Goal: Task Accomplishment & Management: Use online tool/utility

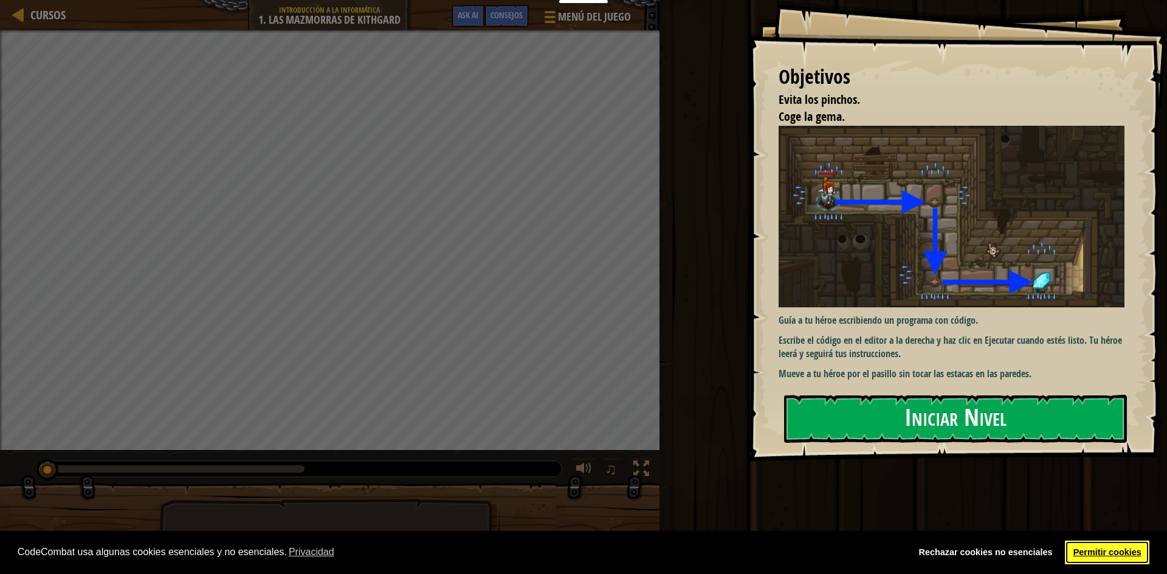
click at [1100, 547] on link "Permitir cookies" at bounding box center [1107, 553] width 85 height 24
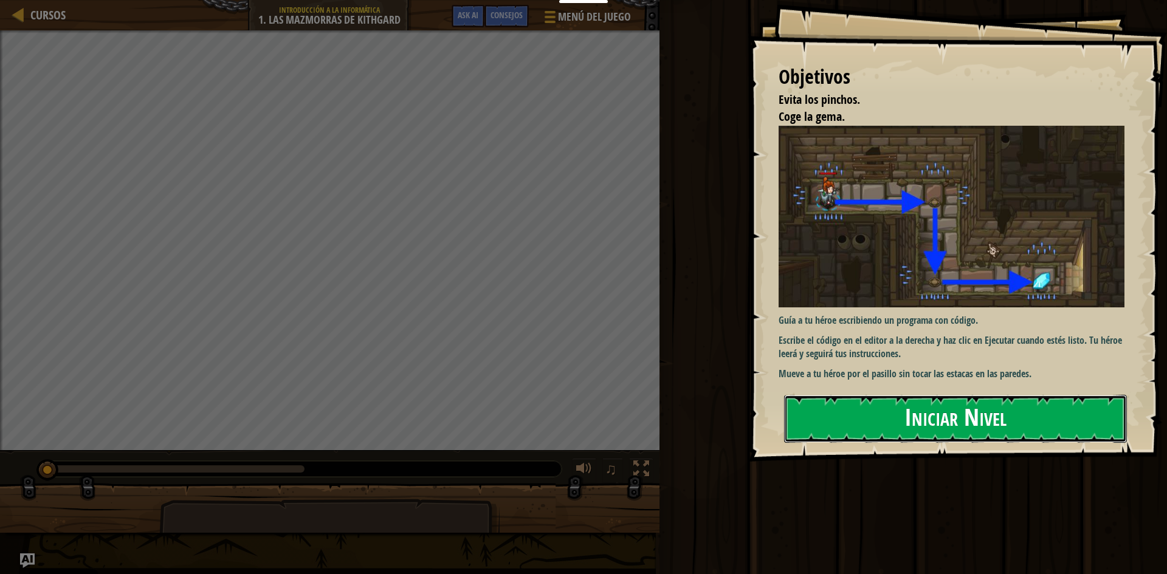
click at [995, 419] on button "Iniciar Nivel" at bounding box center [955, 419] width 343 height 48
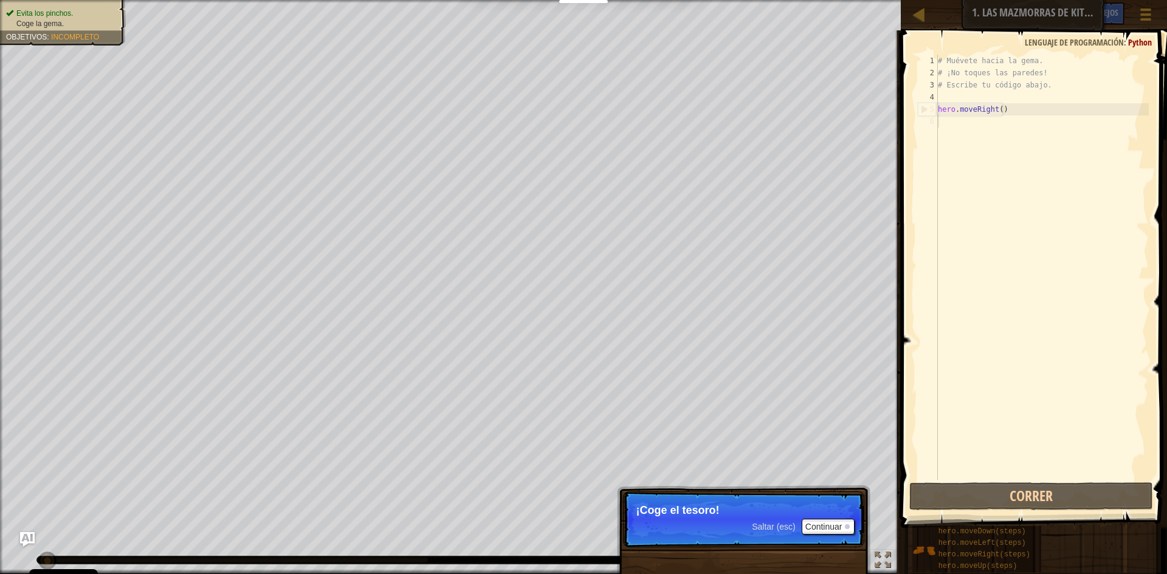
click at [957, 123] on div "# Muévete hacia la gema. # ¡No toques las paredes! # Escribe tu código abajo. h…" at bounding box center [1042, 280] width 213 height 450
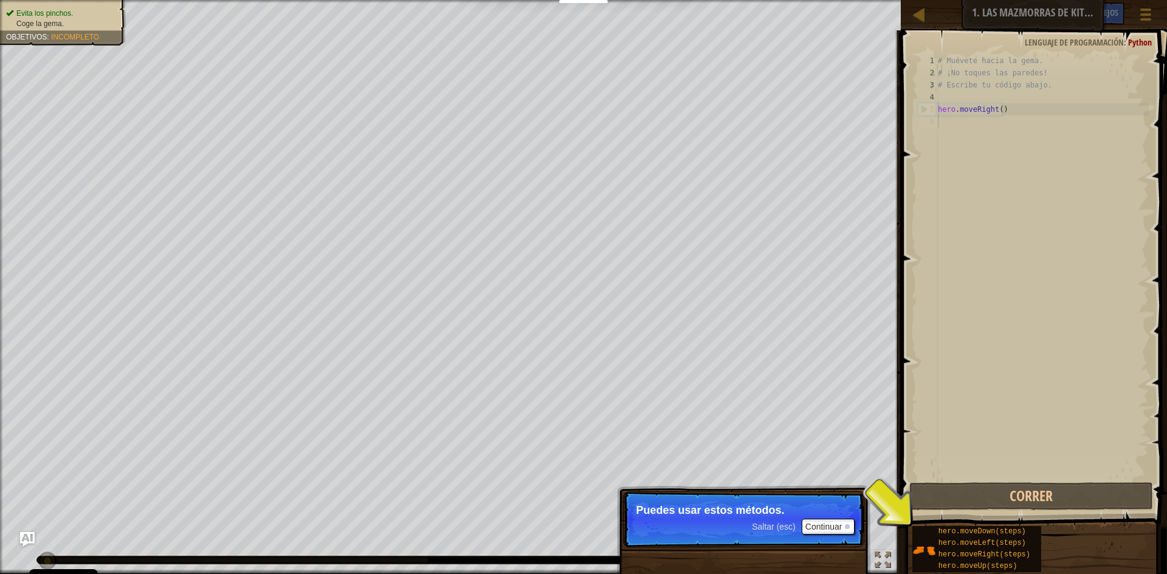
click at [974, 149] on div "# Muévete hacia la gema. # ¡No toques las paredes! # Escribe tu código abajo. h…" at bounding box center [1042, 280] width 213 height 450
click at [945, 125] on div "# Muévete hacia la gema. # ¡No toques las paredes! # Escribe tu código abajo. h…" at bounding box center [1042, 280] width 213 height 450
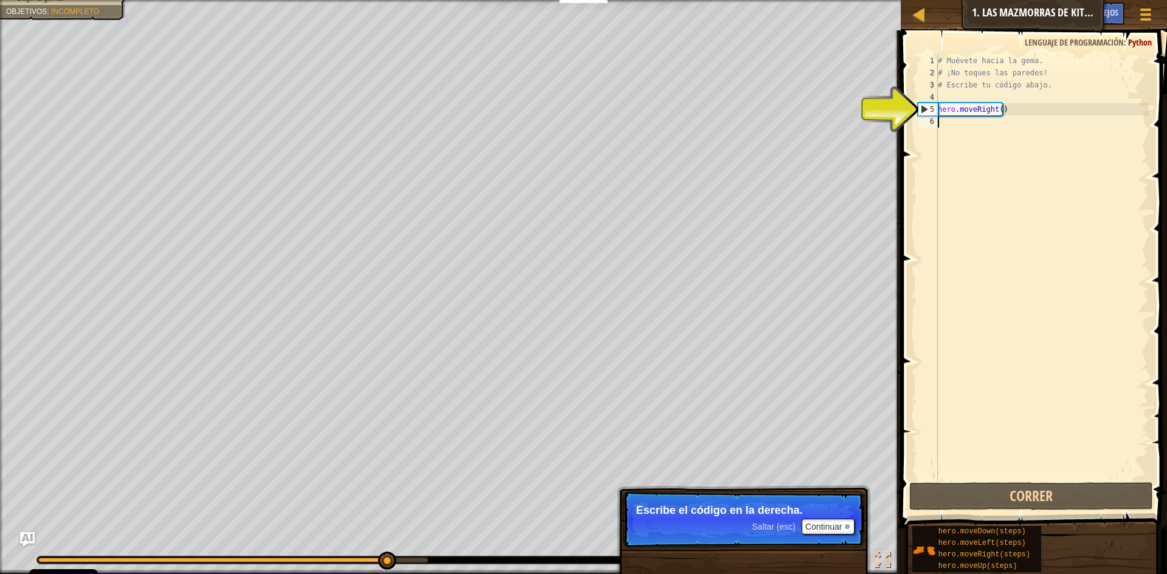
click at [974, 133] on div "# Muévete hacia la gema. # ¡No toques las paredes! # Escribe tu código abajo. h…" at bounding box center [1042, 280] width 213 height 450
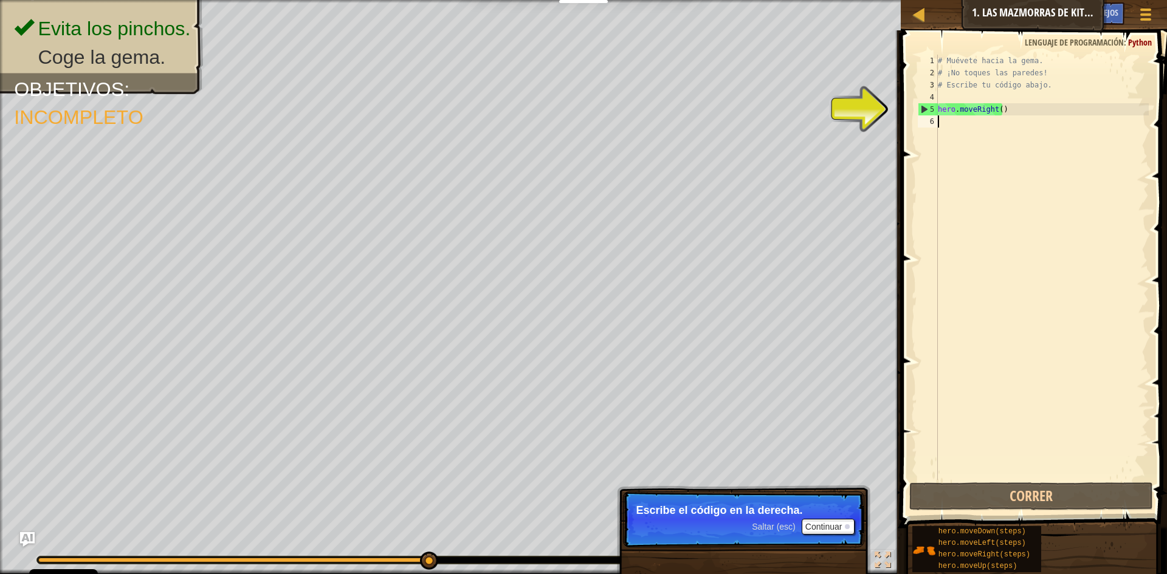
scroll to position [5, 0]
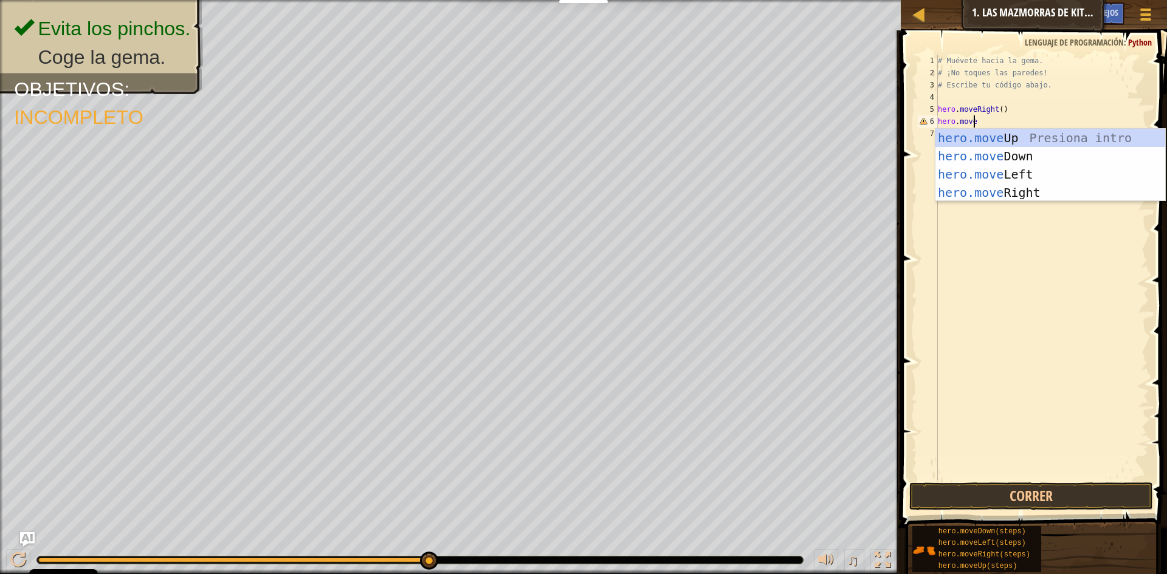
type textarea "hero.movedo"
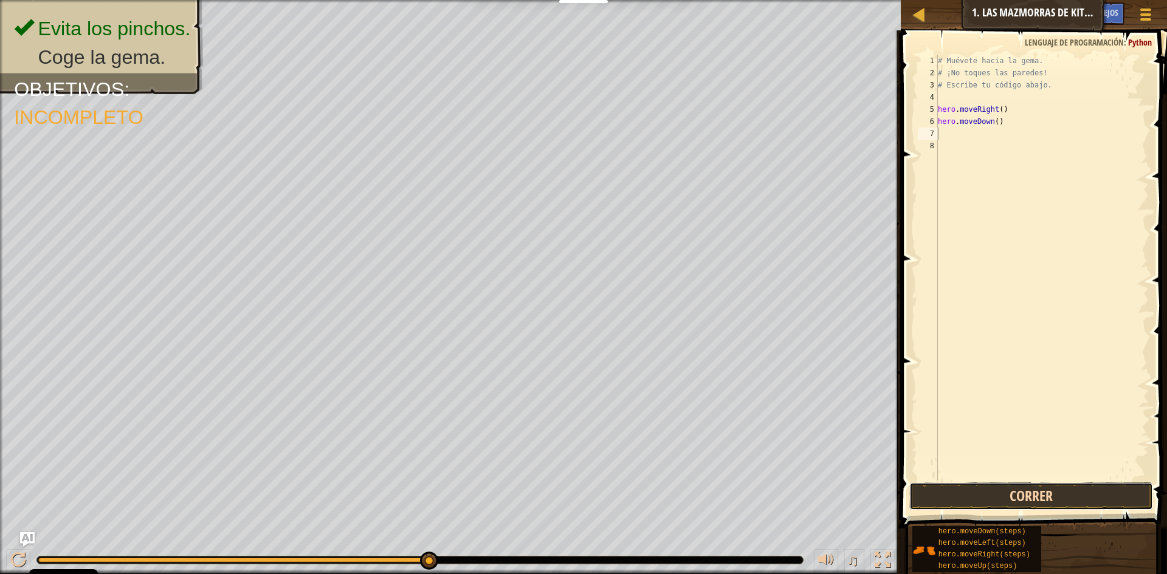
click at [1074, 500] on button "Correr" at bounding box center [1031, 497] width 244 height 28
